Goal: Task Accomplishment & Management: Complete application form

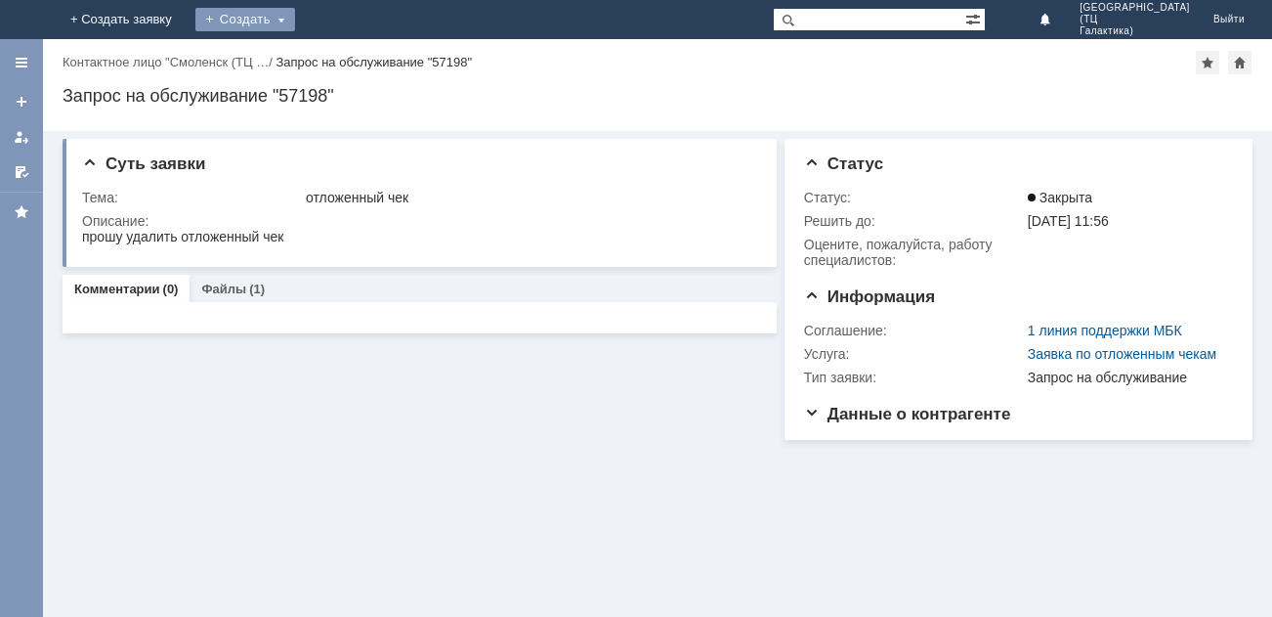
drag, startPoint x: 408, startPoint y: 15, endPoint x: 405, endPoint y: 37, distance: 22.7
click at [295, 16] on div "Создать" at bounding box center [245, 19] width 100 height 23
click at [348, 61] on link "Заявка" at bounding box center [273, 58] width 149 height 23
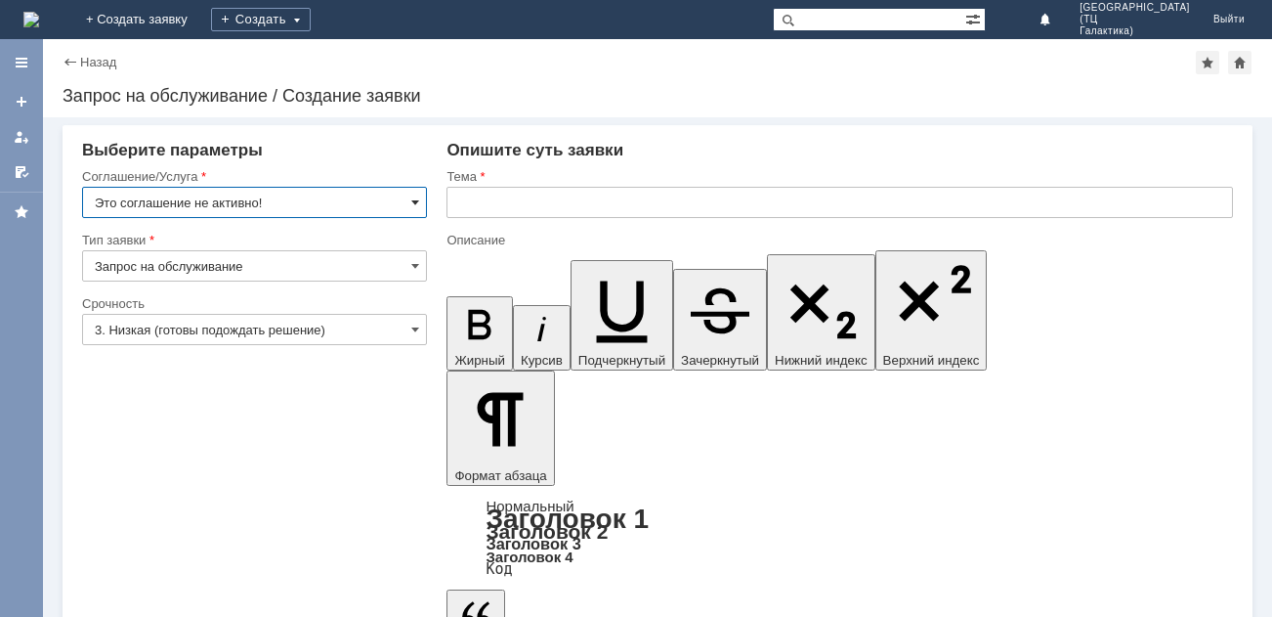
click at [412, 203] on span at bounding box center [415, 202] width 8 height 16
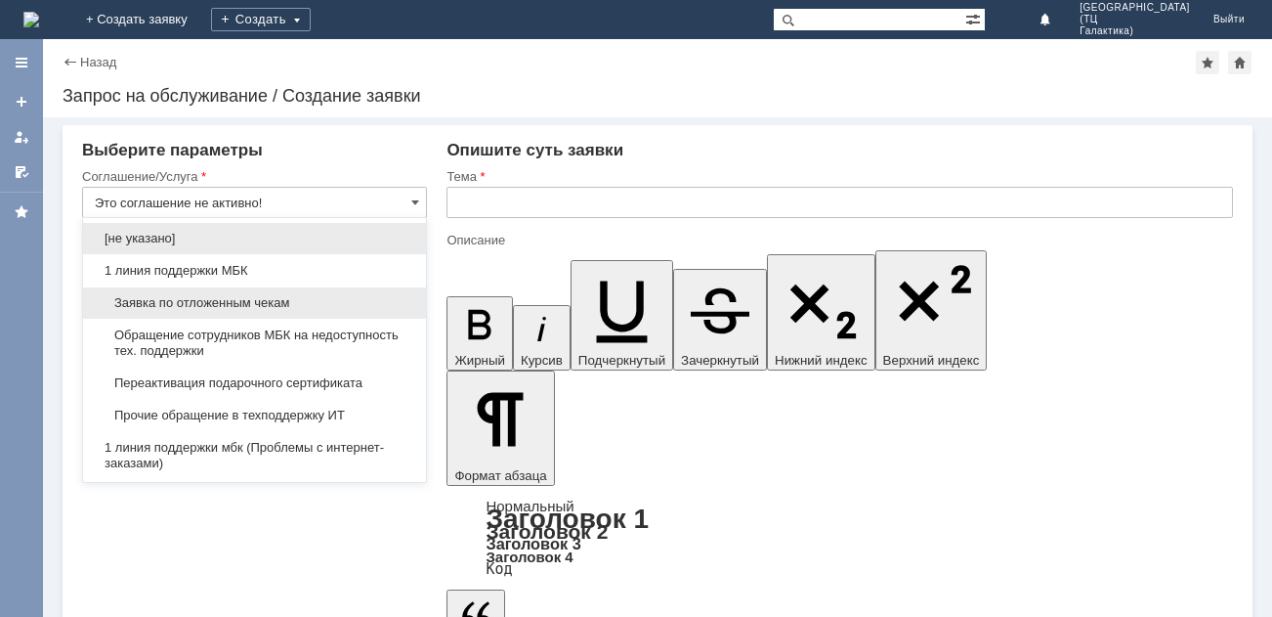
click at [244, 309] on span "Заявка по отложенным чекам" at bounding box center [255, 303] width 320 height 16
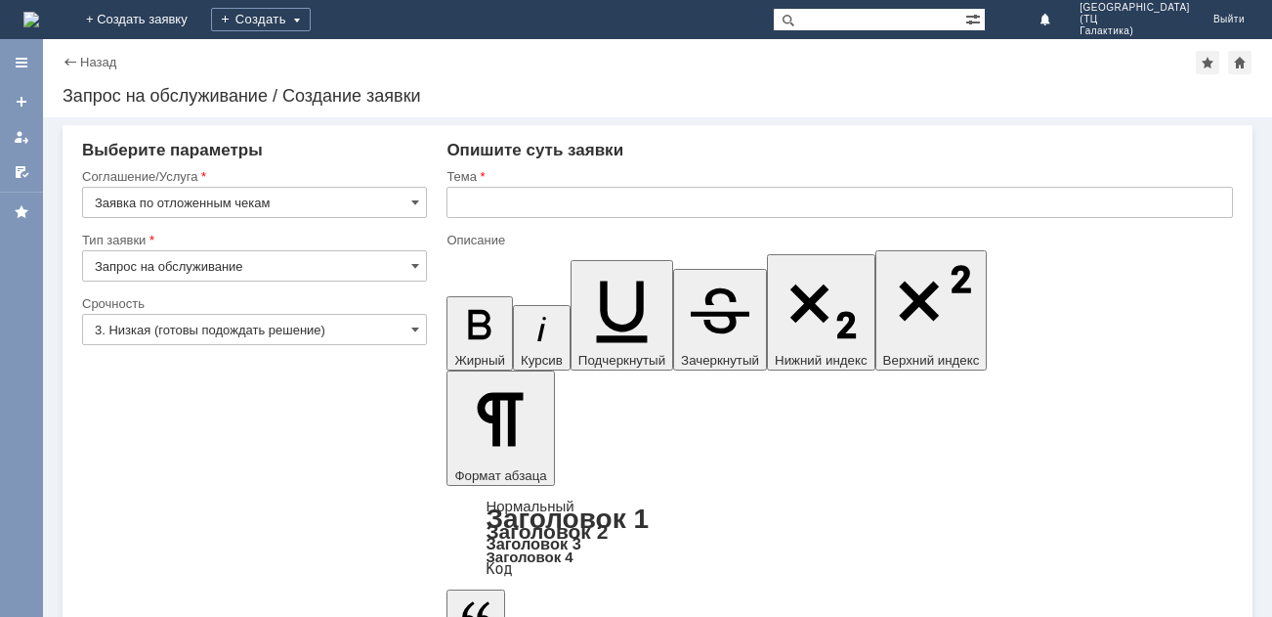
type input "Заявка по отложенным чекам"
click at [496, 207] on input "text" at bounding box center [840, 202] width 787 height 31
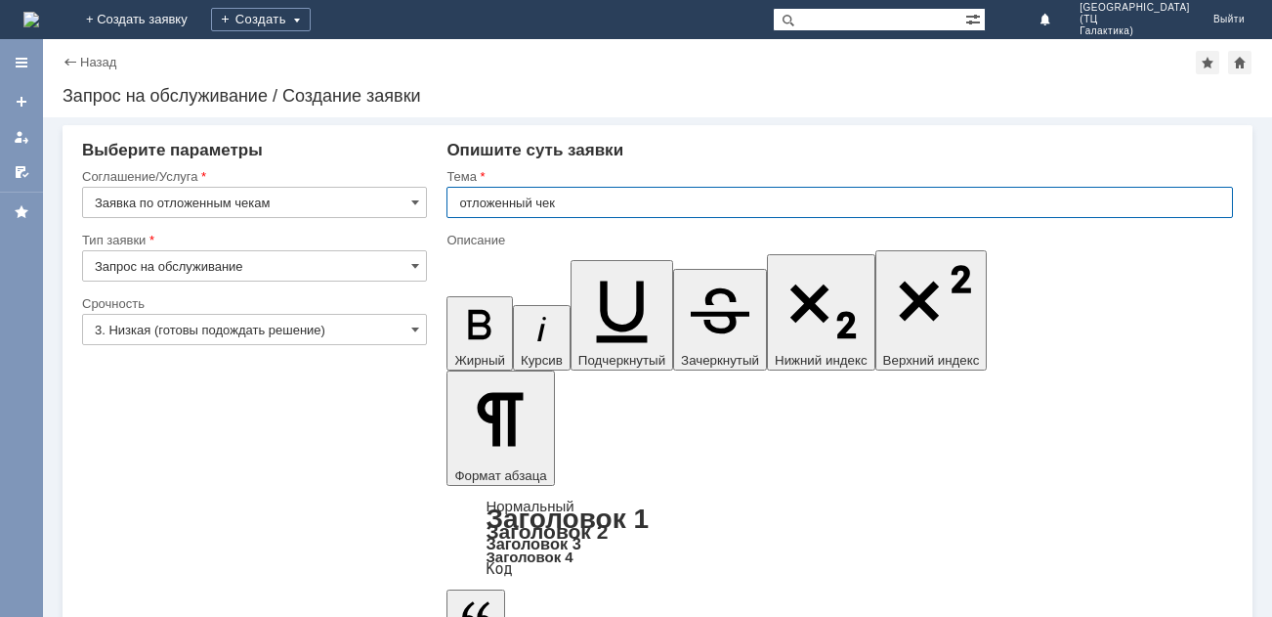
type input "отложенный чек"
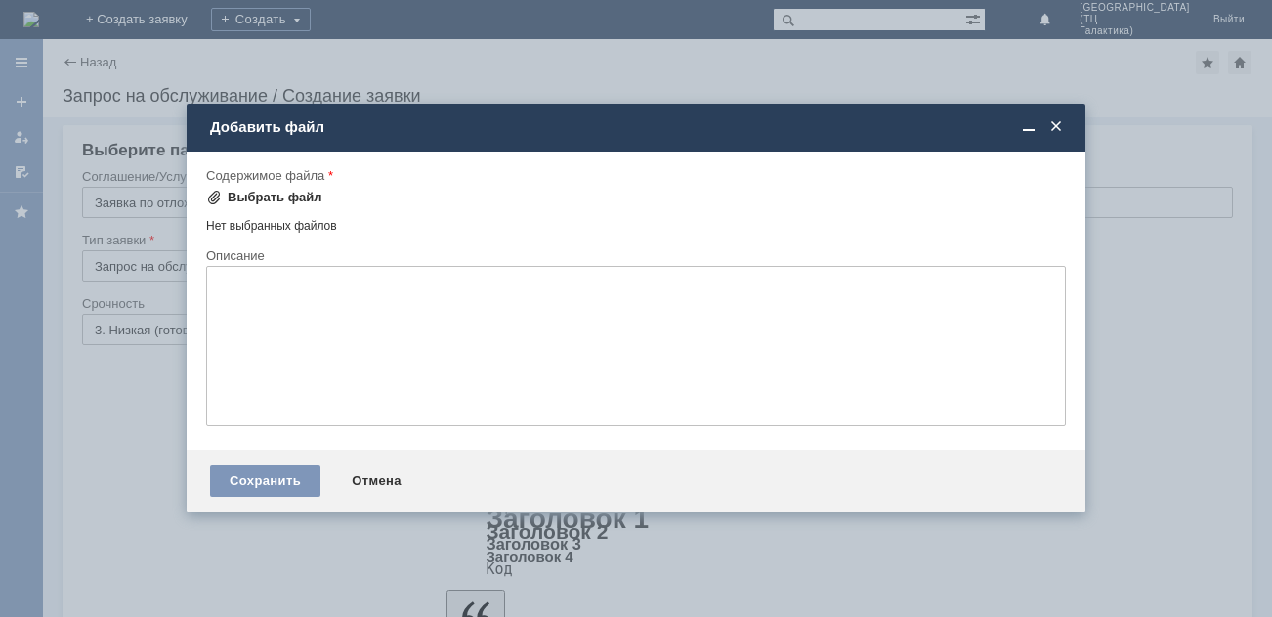
click at [237, 199] on div "Выбрать файл" at bounding box center [275, 198] width 95 height 16
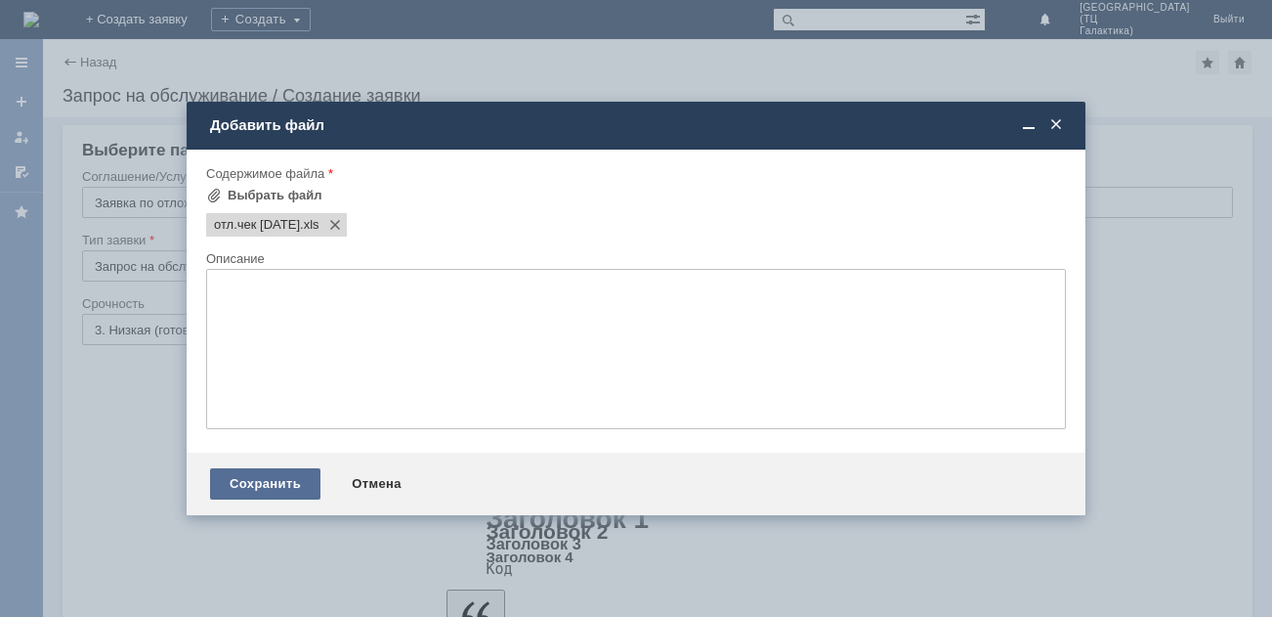
click at [264, 490] on div "Сохранить" at bounding box center [265, 483] width 110 height 31
